Goal: Information Seeking & Learning: Learn about a topic

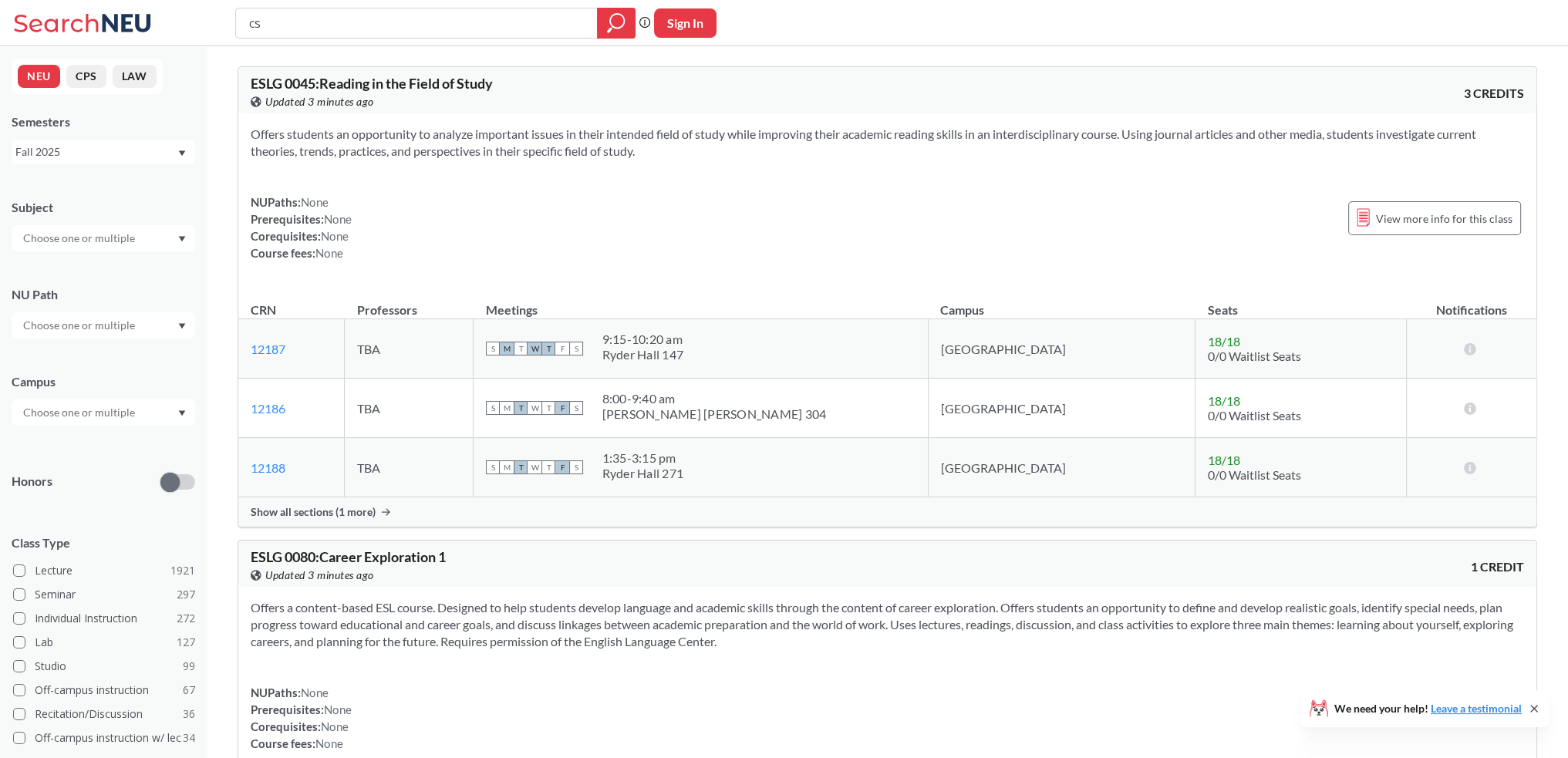
type input "cs"
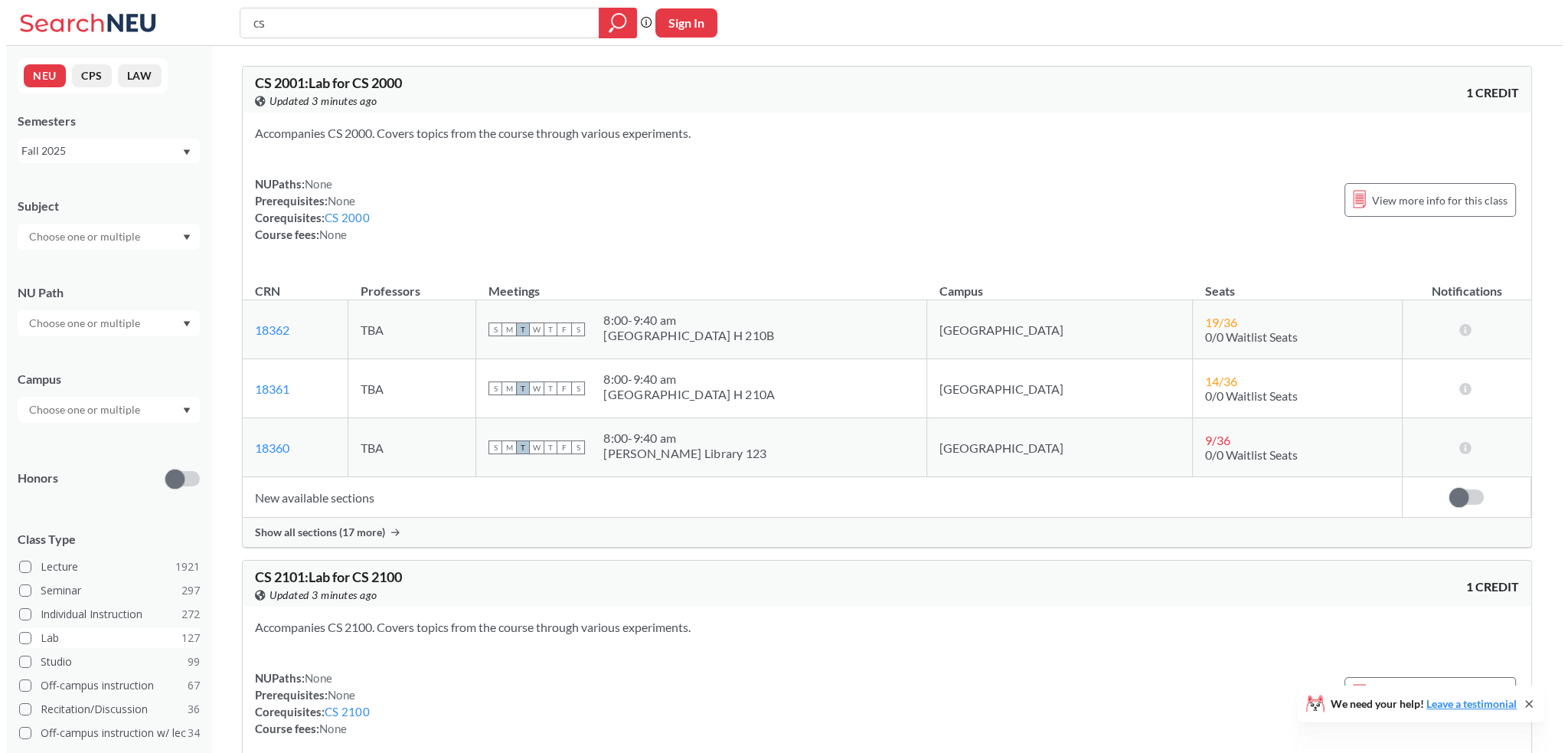
scroll to position [143, 0]
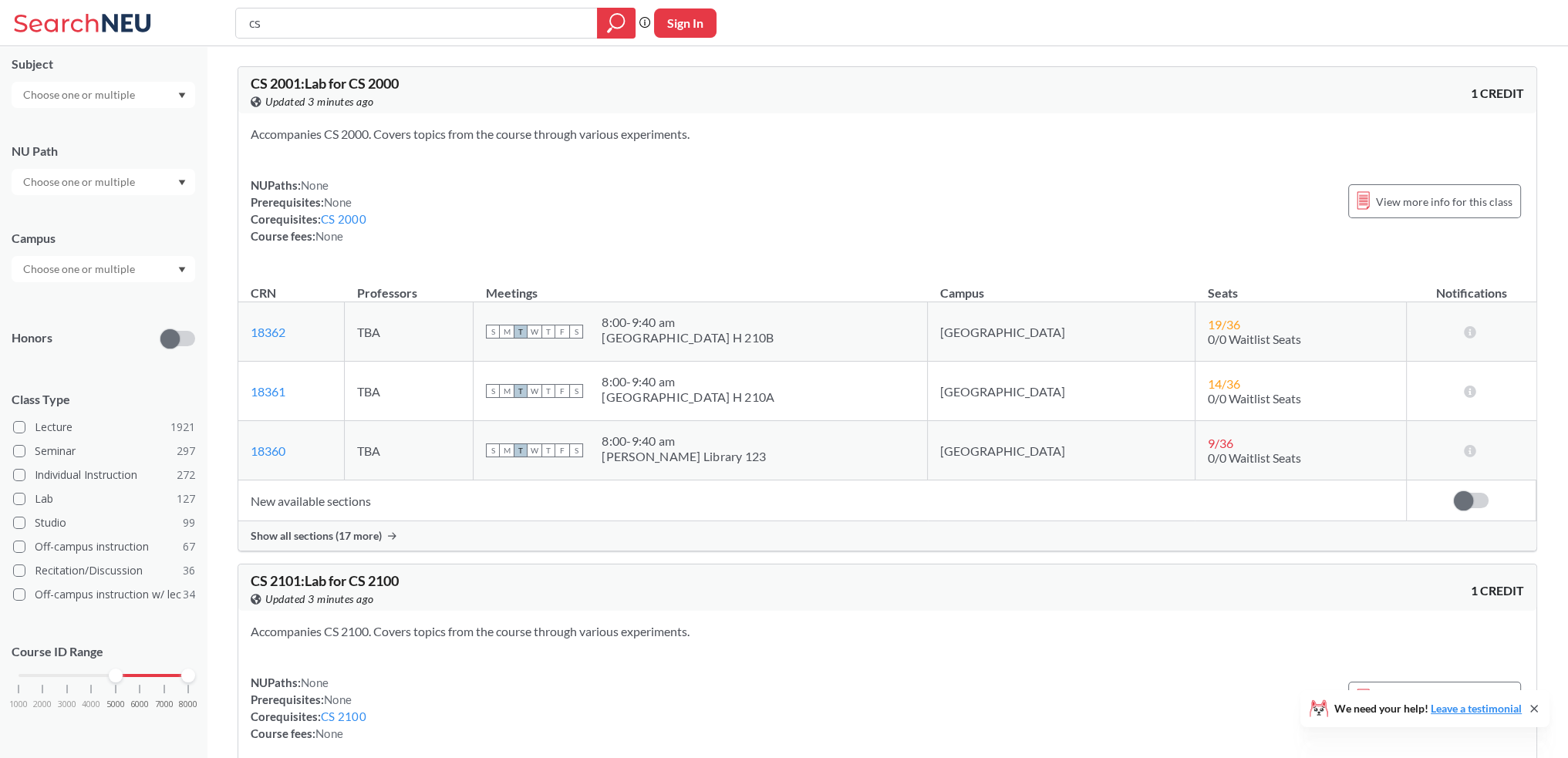
drag, startPoint x: 24, startPoint y: 675, endPoint x: 130, endPoint y: 659, distance: 107.2
click at [111, 677] on div at bounding box center [115, 675] width 14 height 14
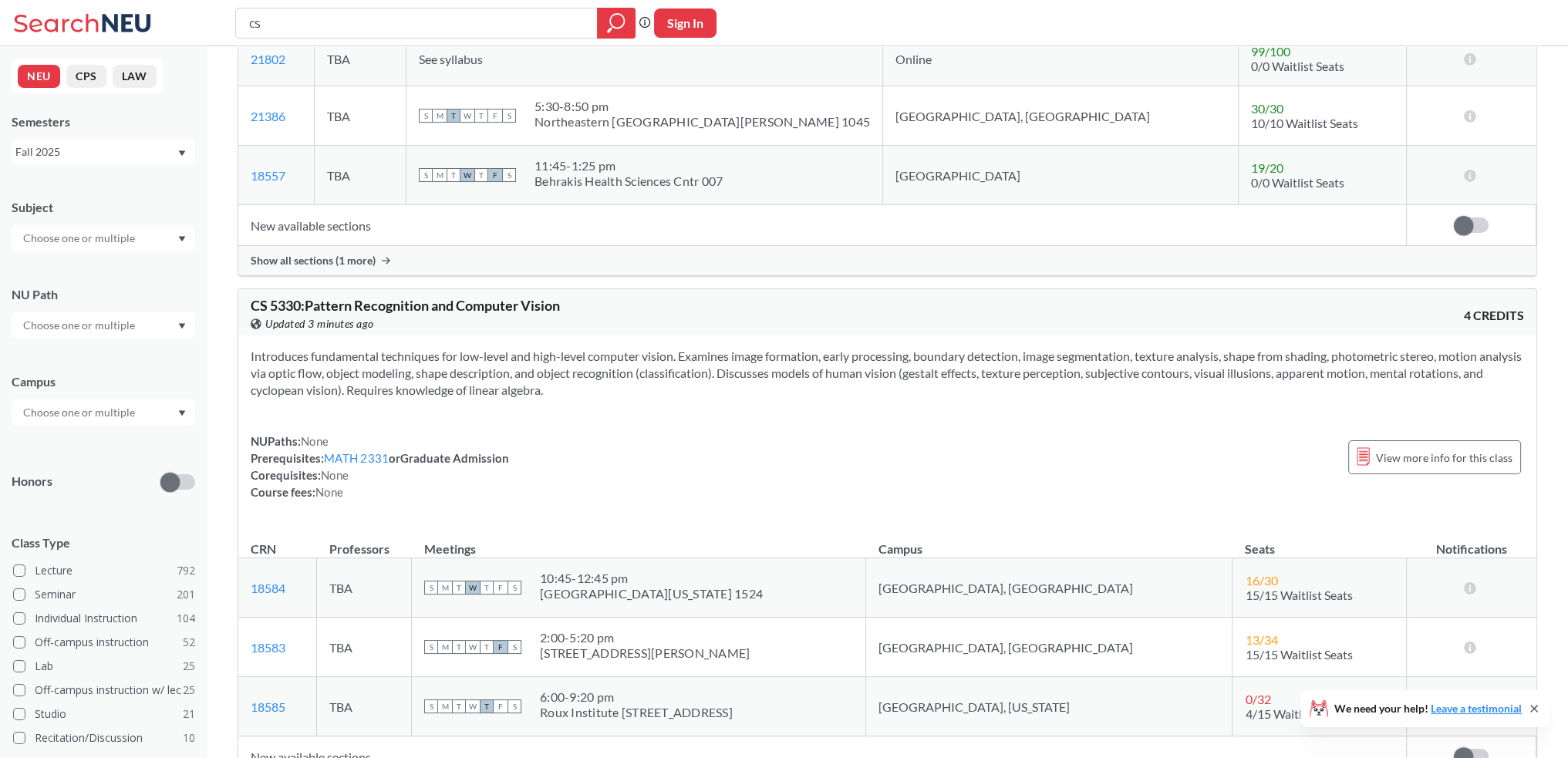
scroll to position [2928, 0]
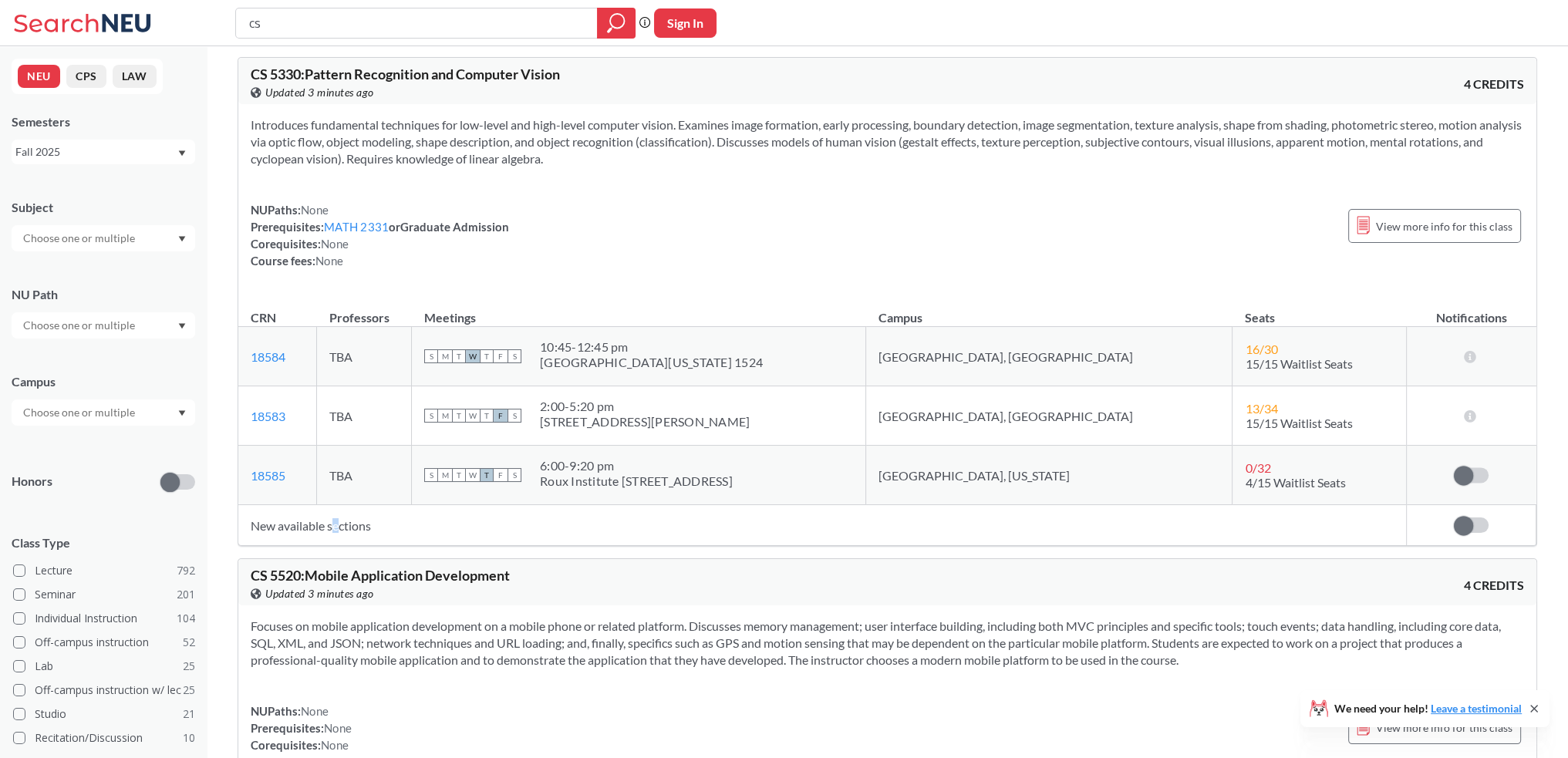
click at [341, 517] on td "New available sections" at bounding box center [822, 525] width 1167 height 41
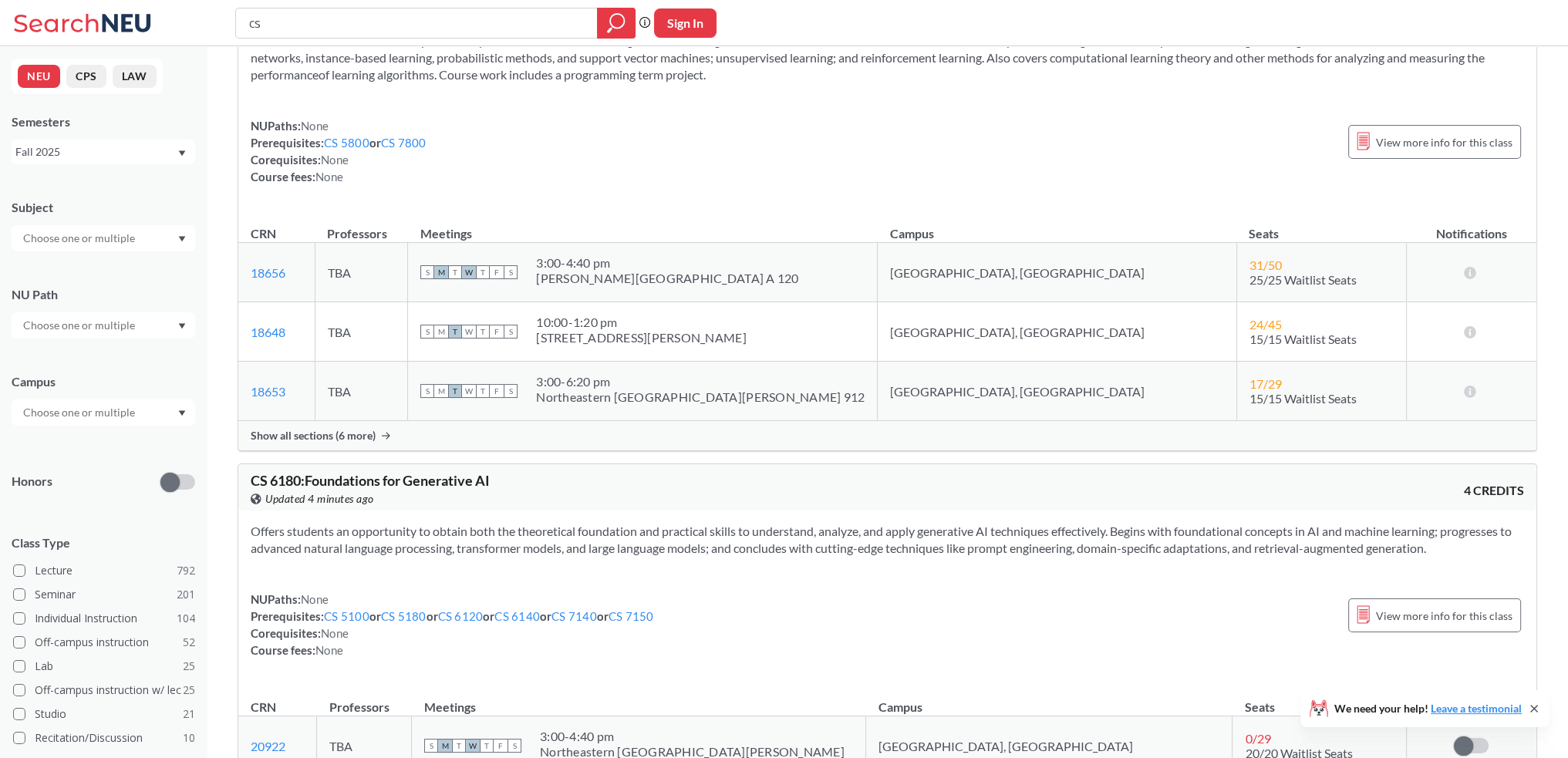
scroll to position [4393, 0]
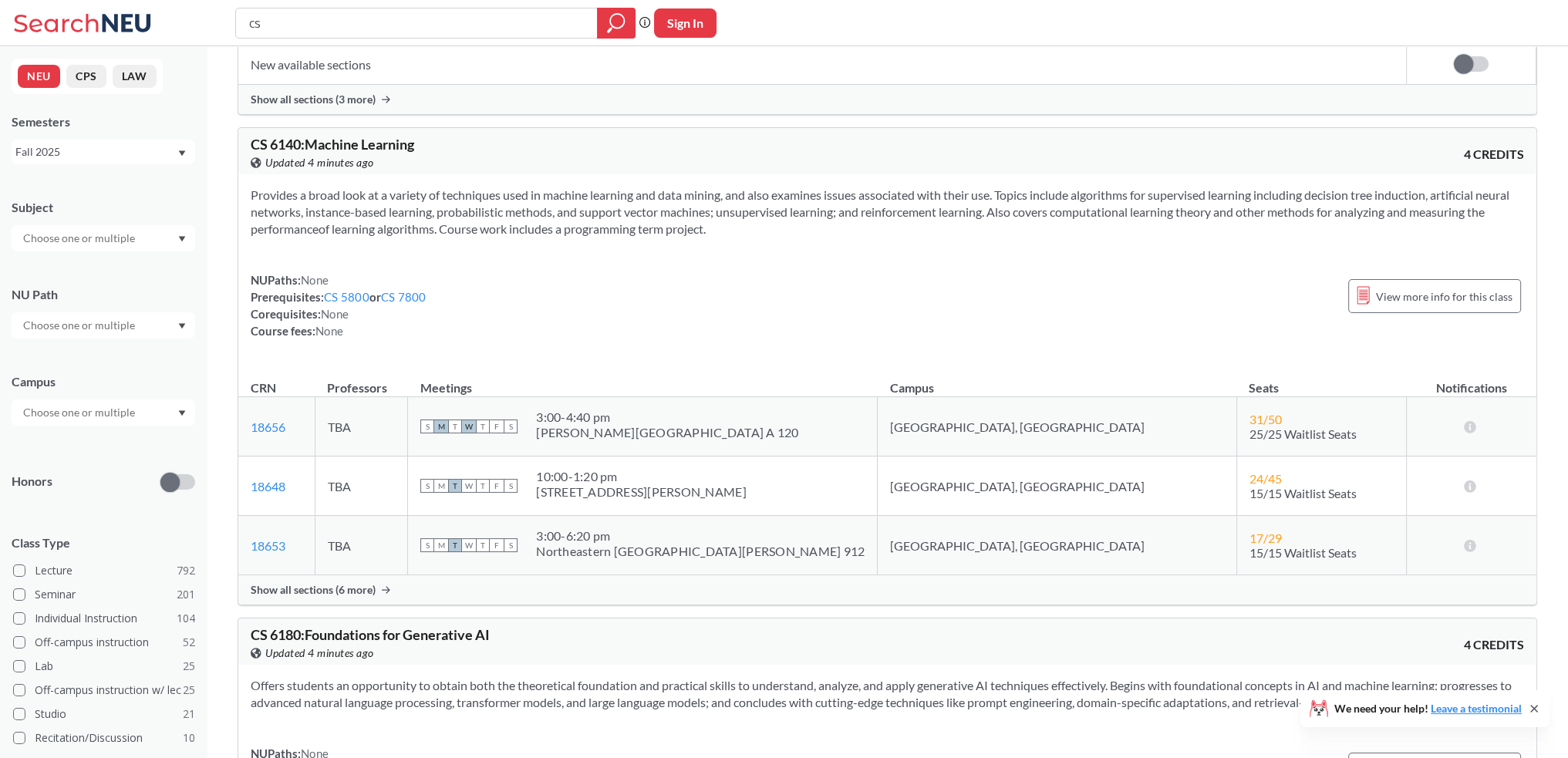
click at [381, 585] on div "Show all sections (6 more)" at bounding box center [887, 589] width 1298 height 29
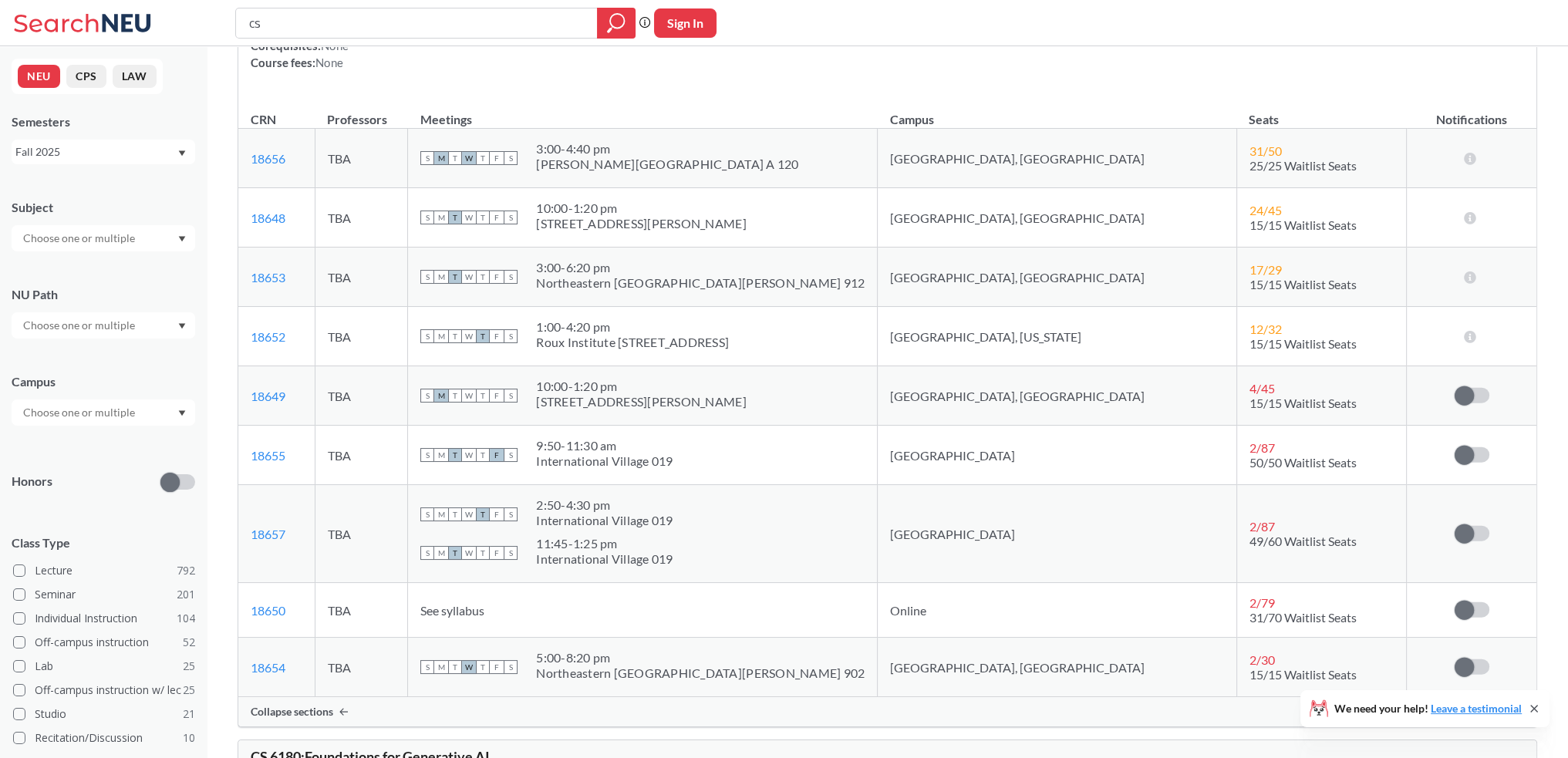
drag, startPoint x: 624, startPoint y: 425, endPoint x: 625, endPoint y: 474, distance: 49.0
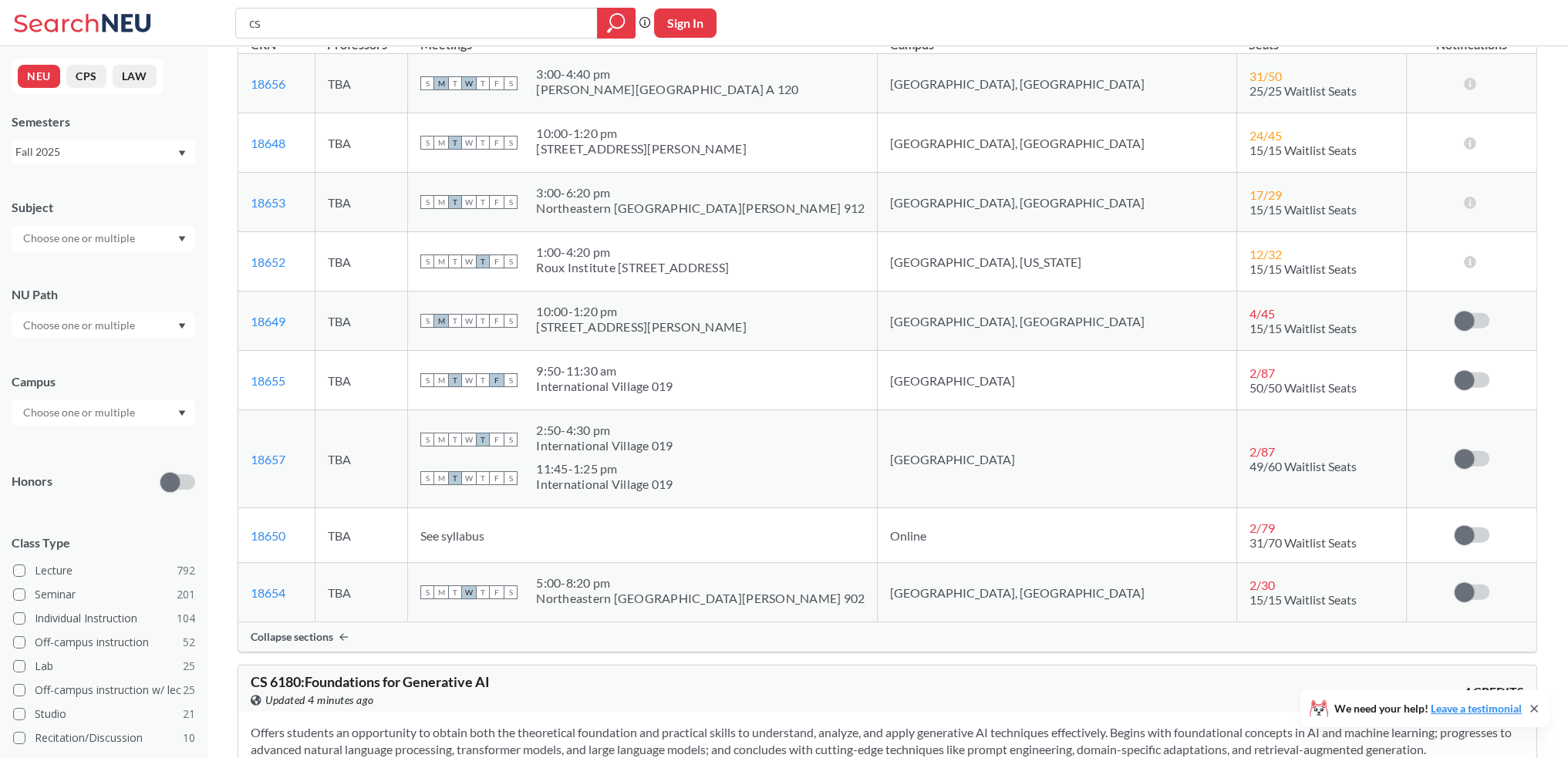
drag, startPoint x: 642, startPoint y: 452, endPoint x: 639, endPoint y: 469, distance: 17.3
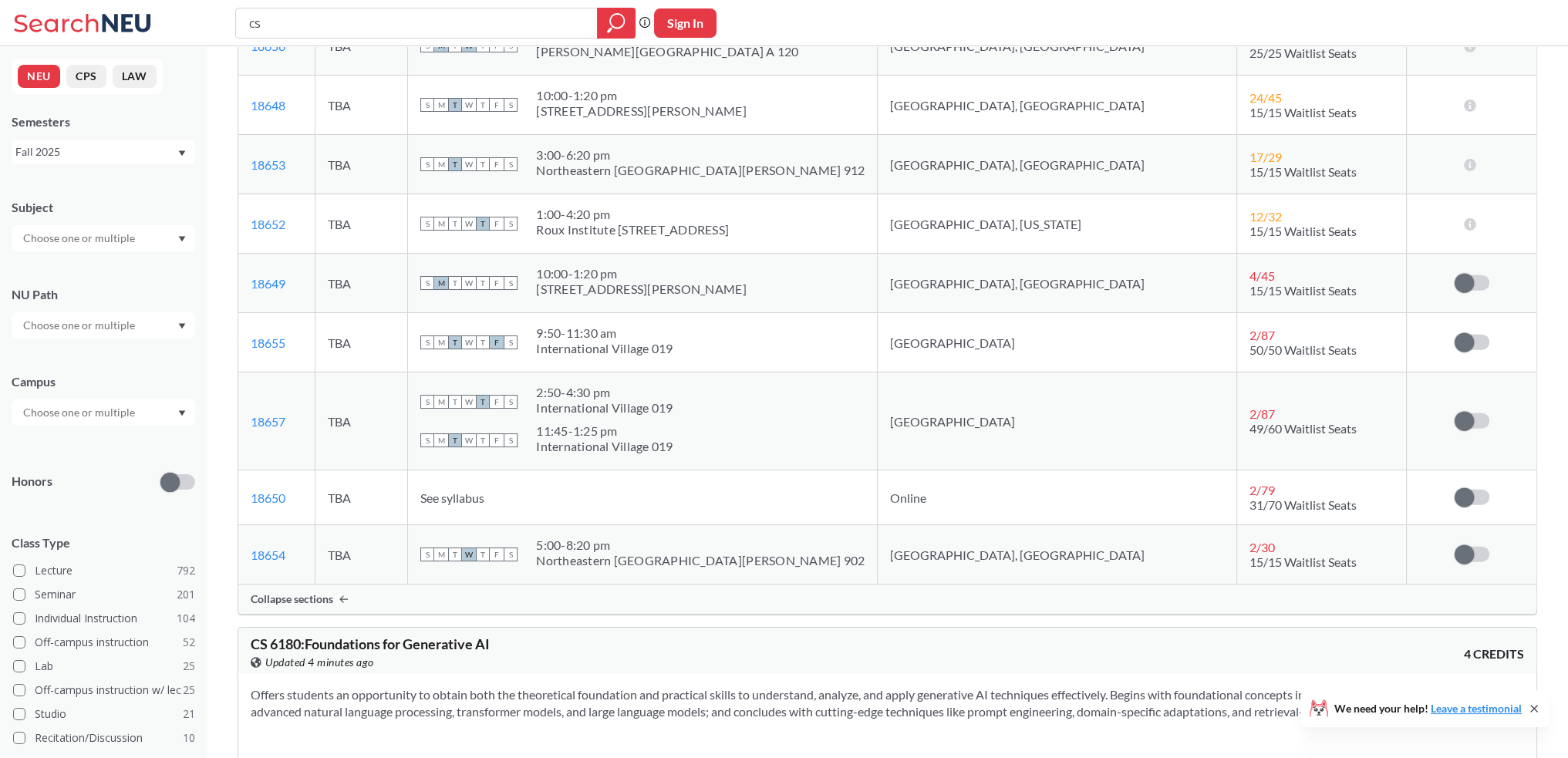
drag, startPoint x: 635, startPoint y: 470, endPoint x: 610, endPoint y: 520, distance: 55.9
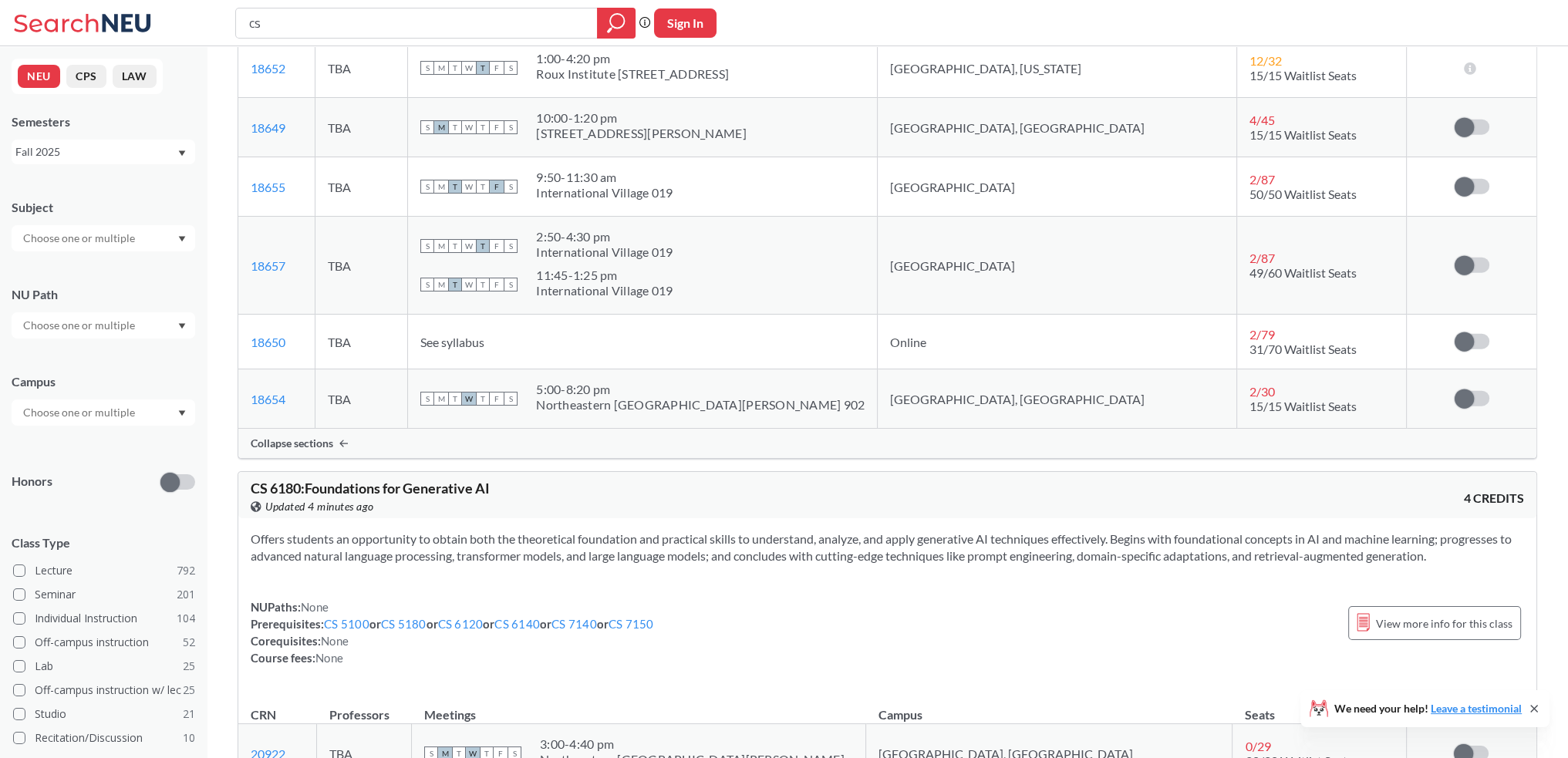
drag, startPoint x: 610, startPoint y: 478, endPoint x: 588, endPoint y: 545, distance: 70.5
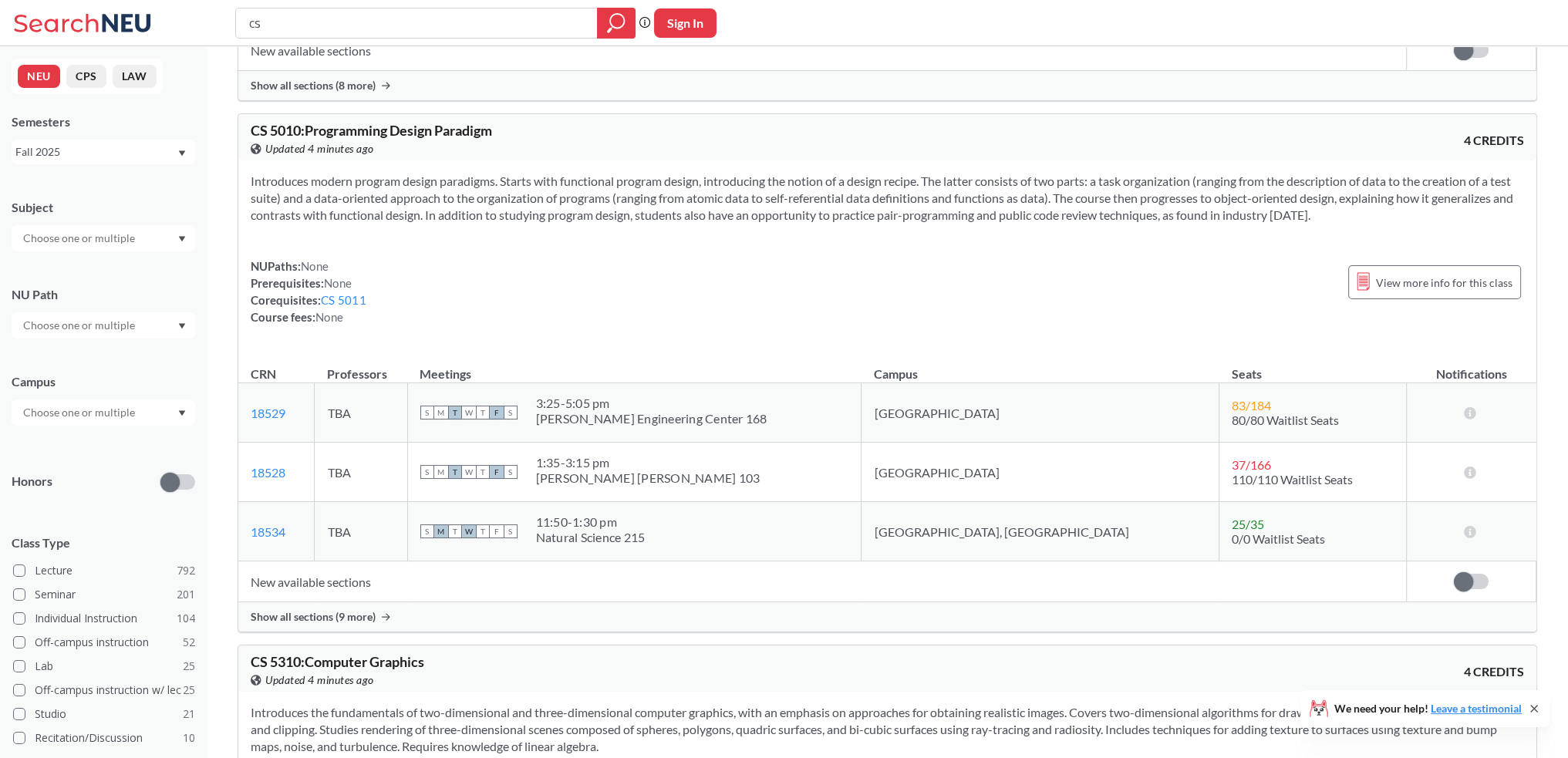
scroll to position [8420, 0]
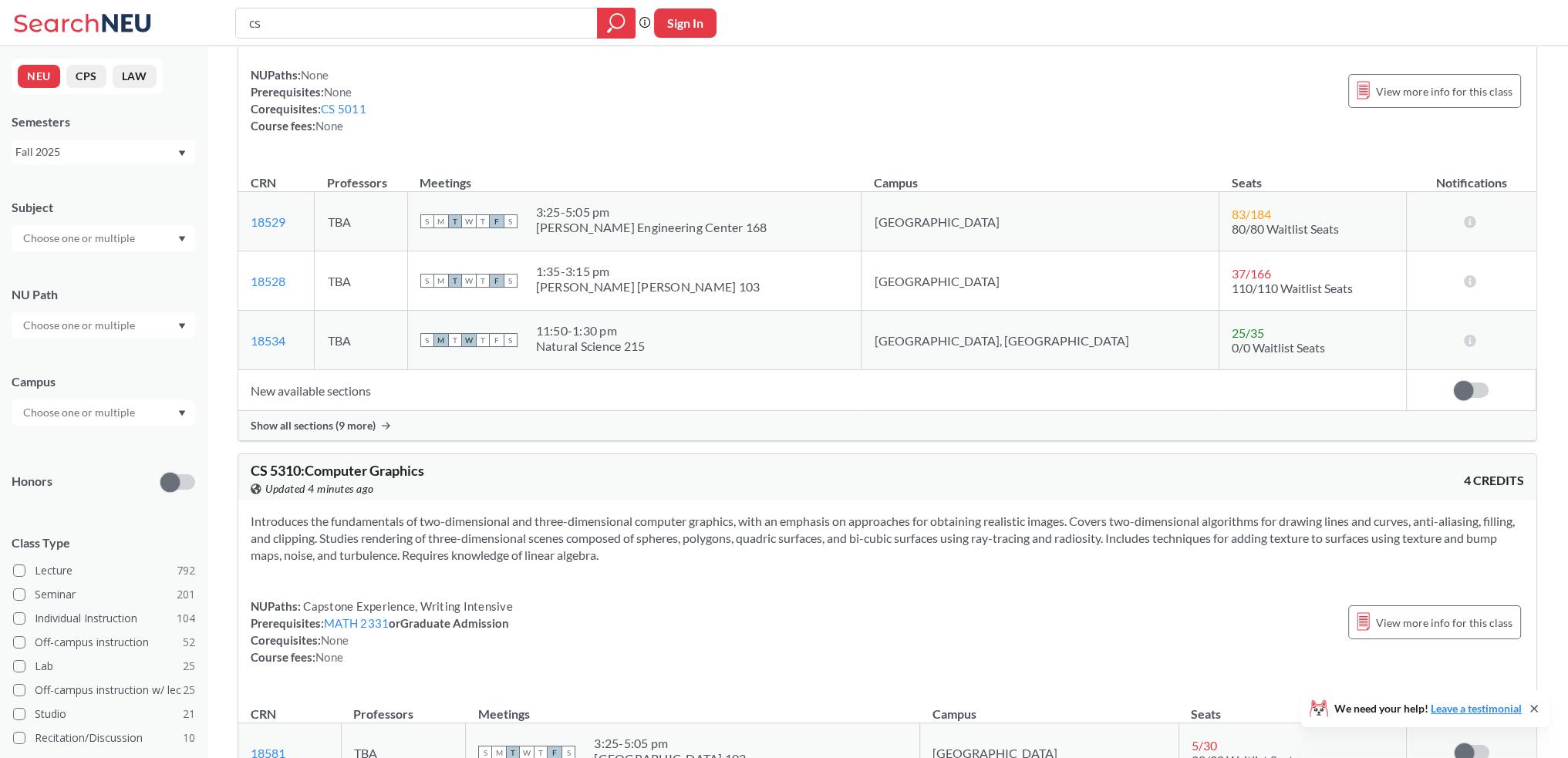
drag, startPoint x: 775, startPoint y: 555, endPoint x: 776, endPoint y: 589, distance: 34.0
